Goal: Find specific page/section: Find specific page/section

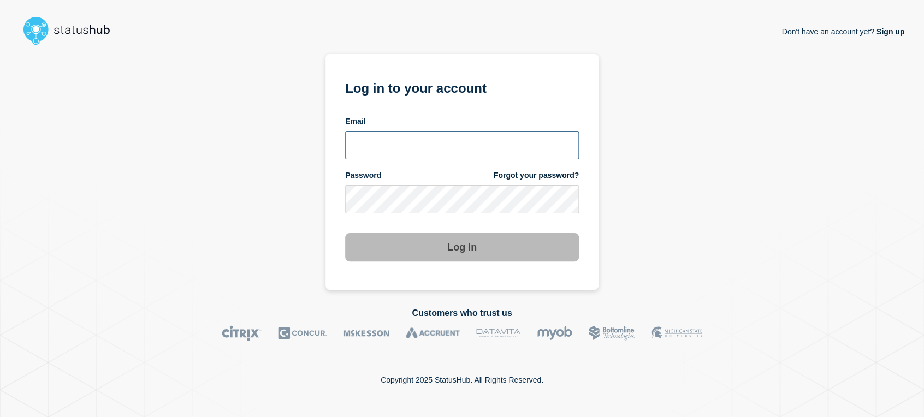
click at [424, 153] on input "email input" at bounding box center [462, 145] width 234 height 28
type input "[PERSON_NAME][EMAIL_ADDRESS][PERSON_NAME][DOMAIN_NAME]"
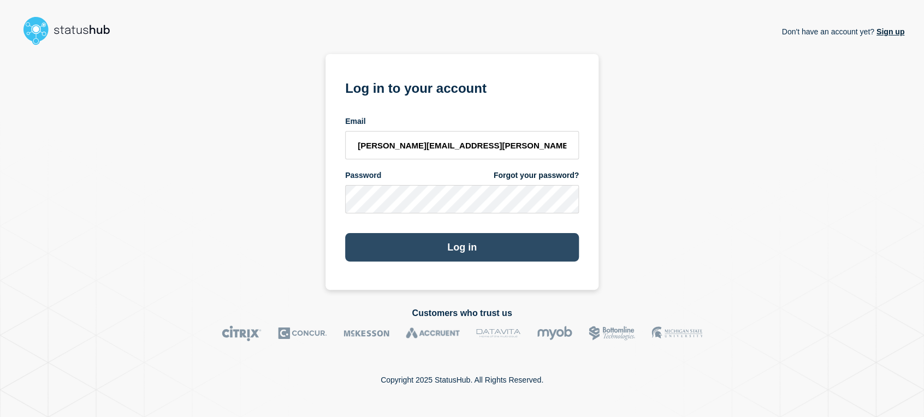
click at [502, 240] on button "Log in" at bounding box center [462, 247] width 234 height 28
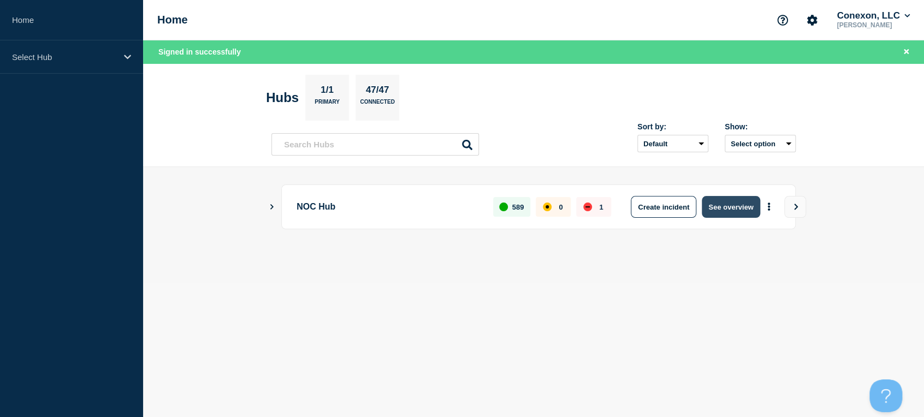
click at [715, 211] on button "See overview" at bounding box center [731, 207] width 58 height 22
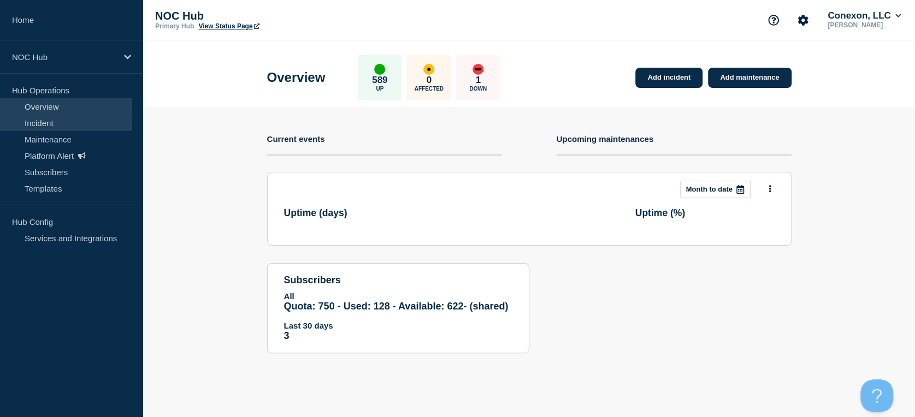
click at [32, 127] on link "Incident" at bounding box center [66, 123] width 132 height 16
